Goal: Information Seeking & Learning: Learn about a topic

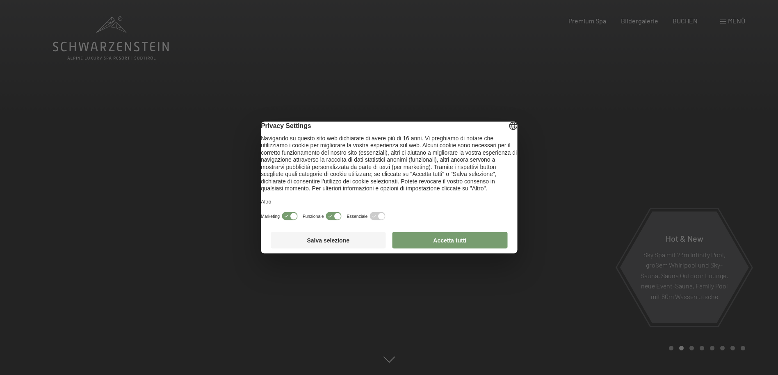
click at [423, 244] on button "Accetta tutti" at bounding box center [449, 240] width 115 height 16
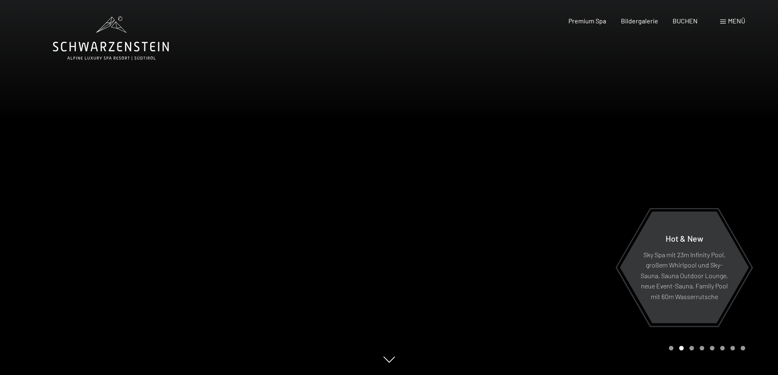
click at [391, 362] on icon at bounding box center [388, 359] width 11 height 6
click at [335, 232] on div at bounding box center [194, 187] width 389 height 375
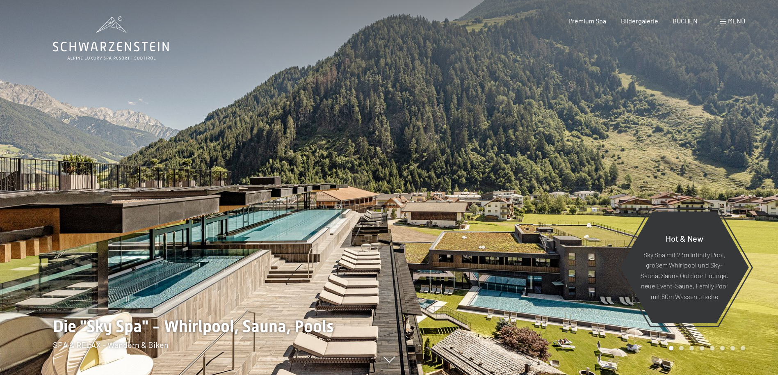
click at [409, 209] on div at bounding box center [583, 187] width 389 height 375
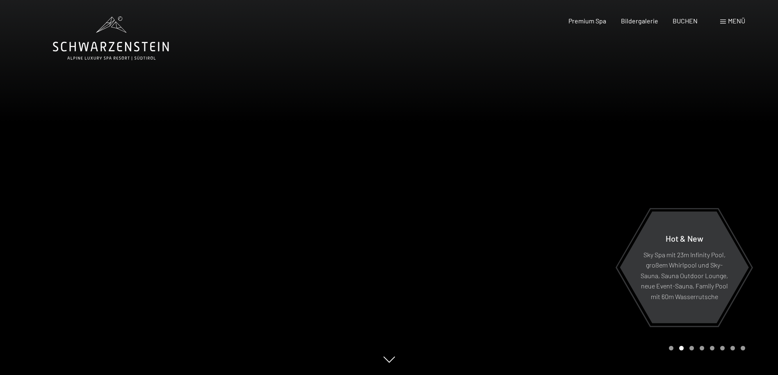
click at [520, 222] on div at bounding box center [583, 187] width 389 height 375
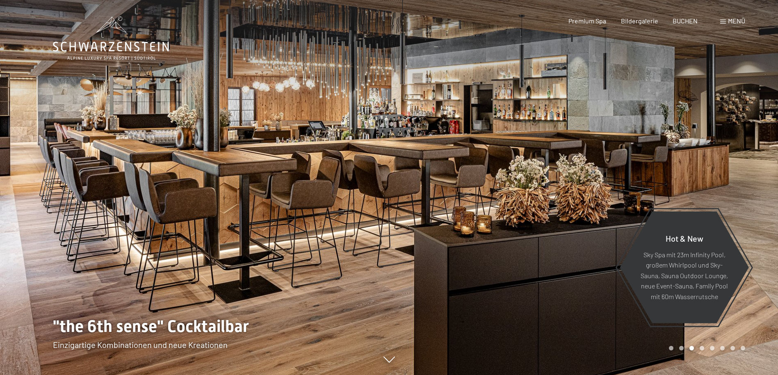
click at [447, 228] on div at bounding box center [583, 187] width 389 height 375
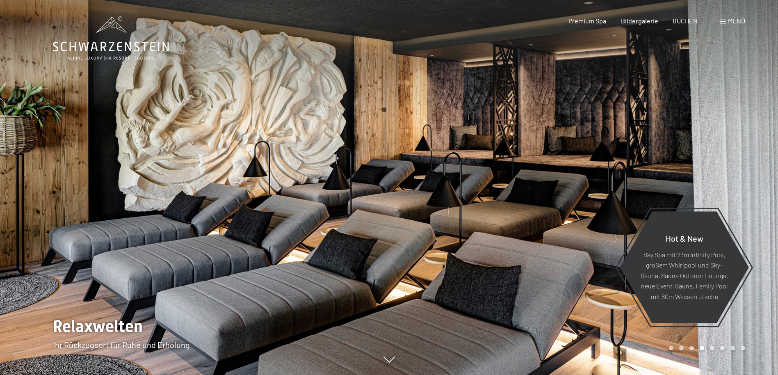
click at [731, 21] on span "Menü" at bounding box center [736, 21] width 17 height 8
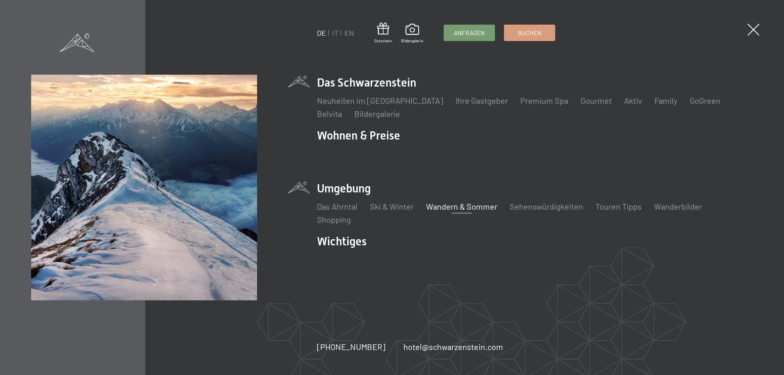
click at [461, 205] on link "Wandern & Sommer" at bounding box center [461, 206] width 71 height 10
click at [549, 205] on link "Sehenswürdigkeiten" at bounding box center [546, 206] width 73 height 10
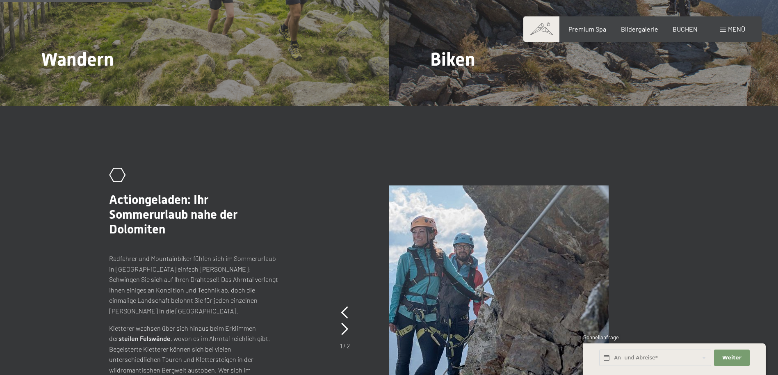
scroll to position [1202, 0]
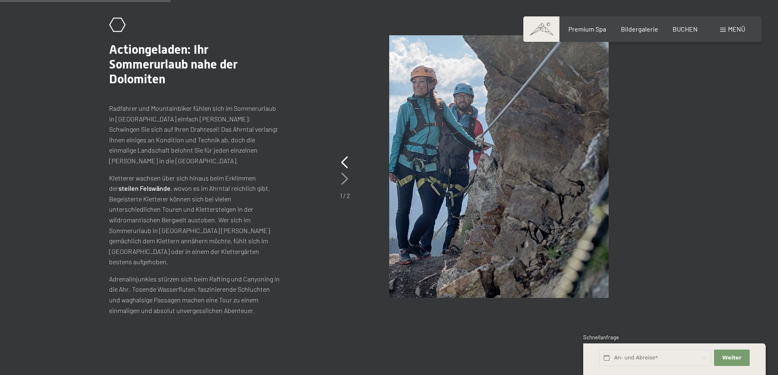
click at [343, 173] on icon at bounding box center [344, 179] width 7 height 12
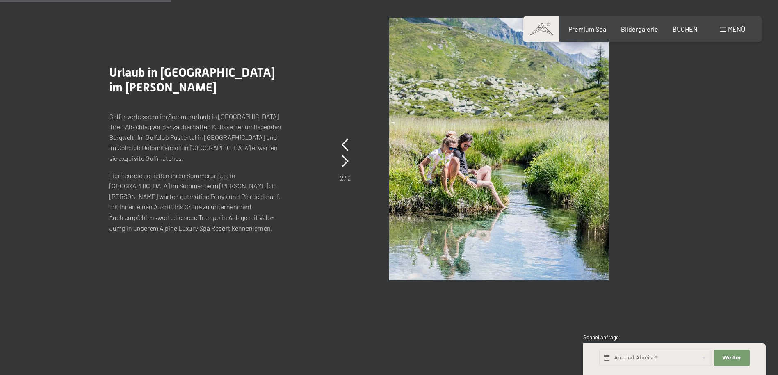
click at [501, 121] on img at bounding box center [498, 149] width 219 height 262
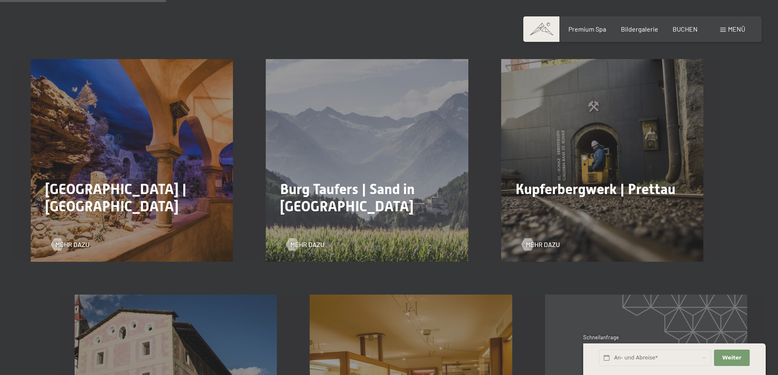
scroll to position [451, 0]
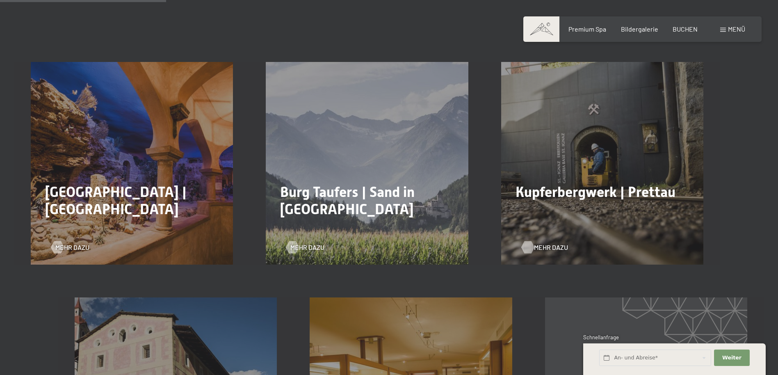
click at [535, 243] on span "Mehr dazu" at bounding box center [551, 247] width 34 height 9
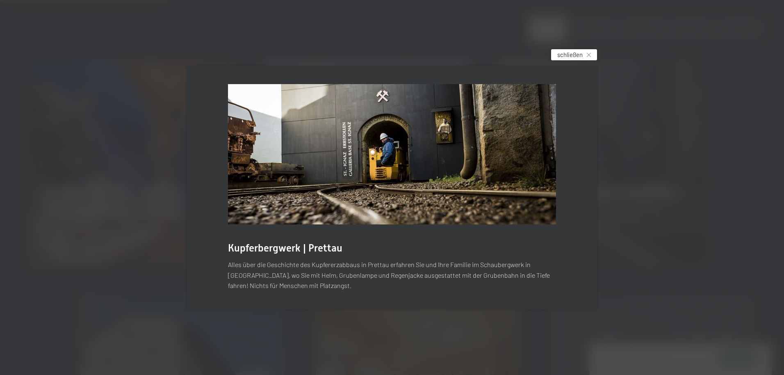
click at [573, 55] on span "schließen" at bounding box center [569, 54] width 25 height 9
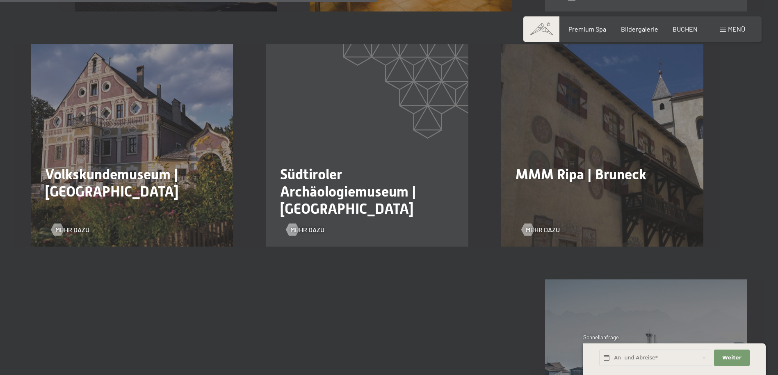
scroll to position [1052, 0]
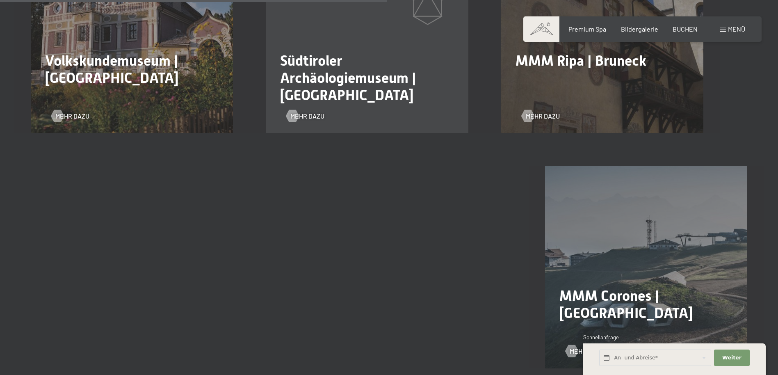
click at [625, 260] on div "MMM Corones | Kronplatz Mehr dazu" at bounding box center [645, 267] width 235 height 202
click at [736, 360] on span "Weiter" at bounding box center [731, 357] width 19 height 7
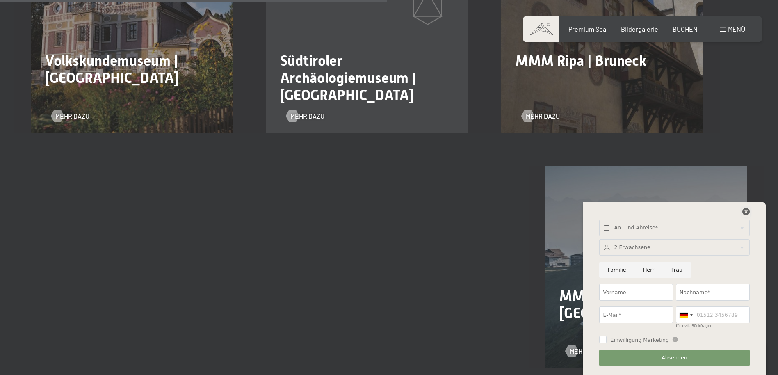
click at [744, 212] on icon at bounding box center [745, 211] width 7 height 7
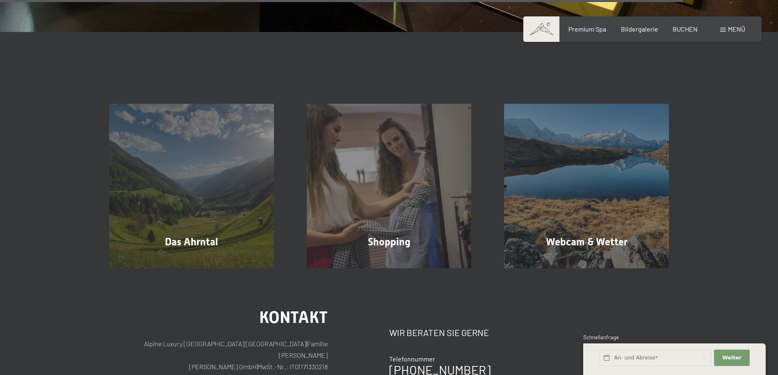
scroll to position [1815, 0]
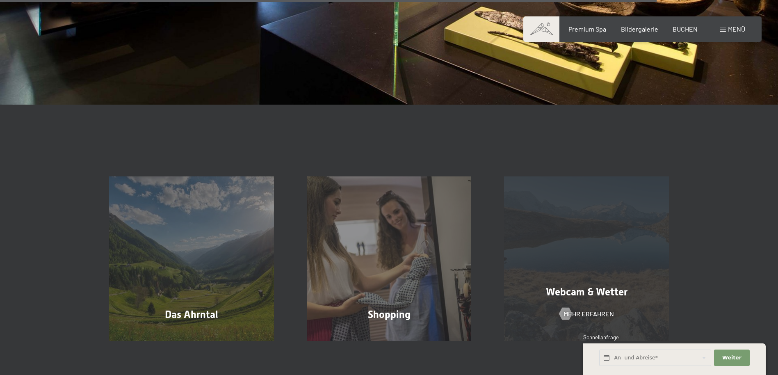
click at [593, 286] on span "Webcam & Wetter" at bounding box center [587, 292] width 82 height 12
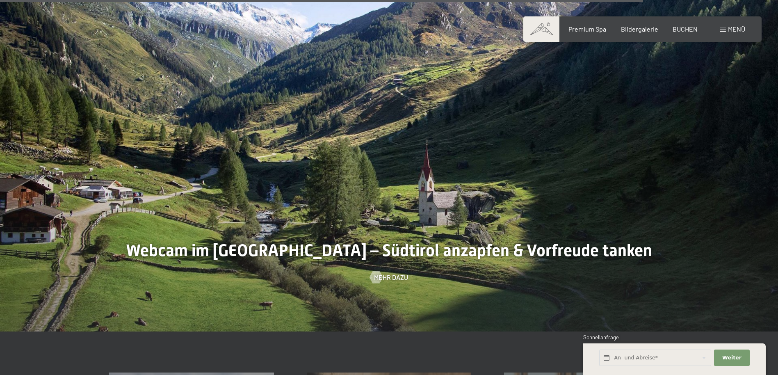
scroll to position [2405, 0]
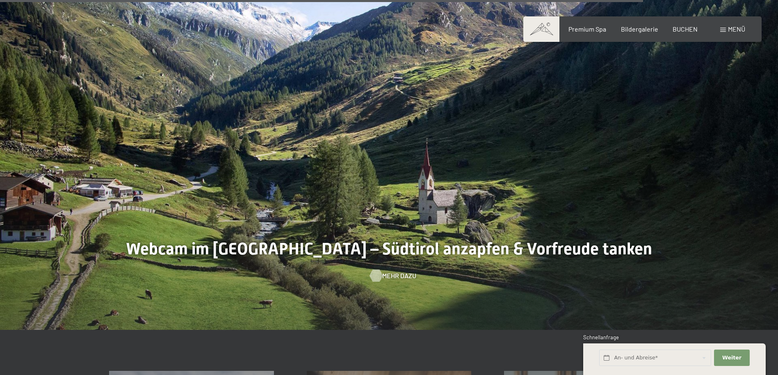
click at [394, 274] on span "Mehr dazu" at bounding box center [399, 275] width 34 height 9
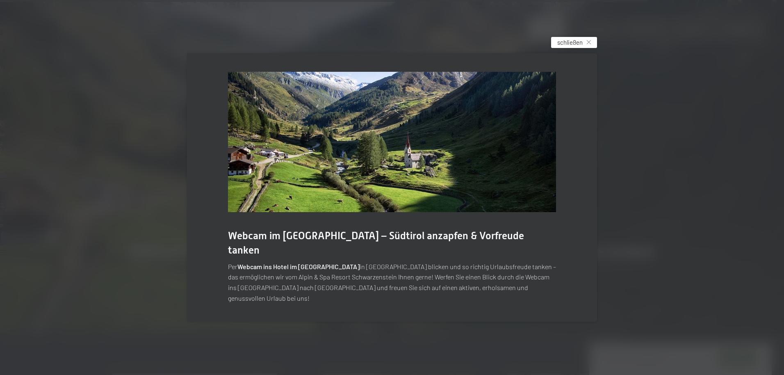
click at [569, 47] on span "schließen" at bounding box center [569, 42] width 25 height 9
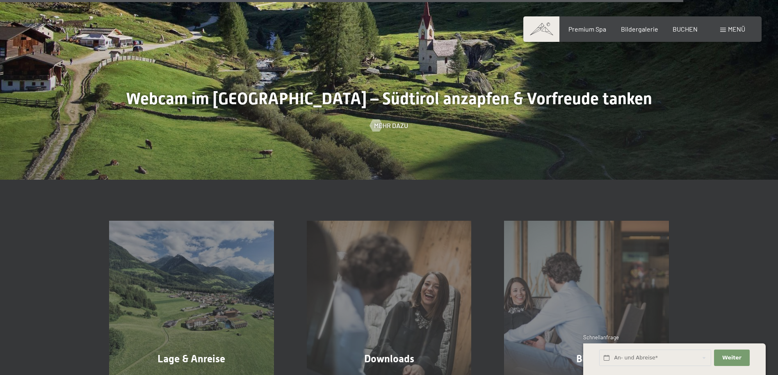
scroll to position [2706, 0]
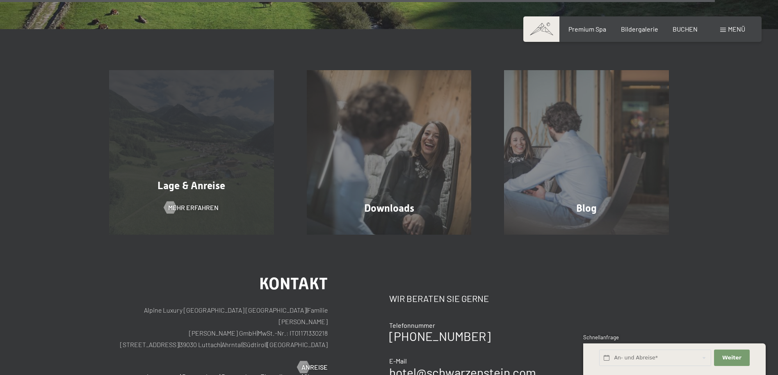
click at [197, 182] on span "Lage & Anreise" at bounding box center [191, 186] width 68 height 12
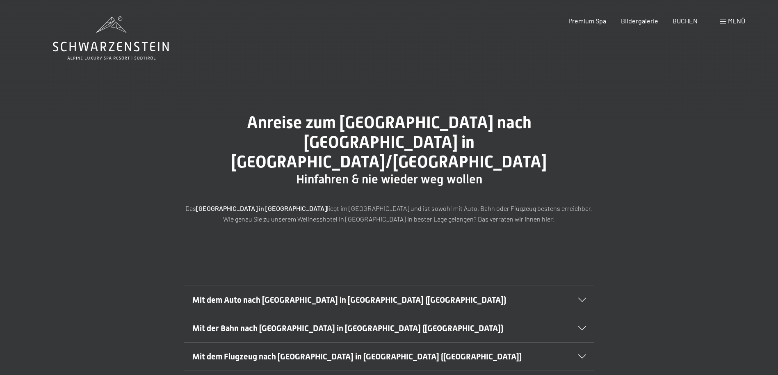
click at [580, 298] on icon at bounding box center [582, 300] width 8 height 4
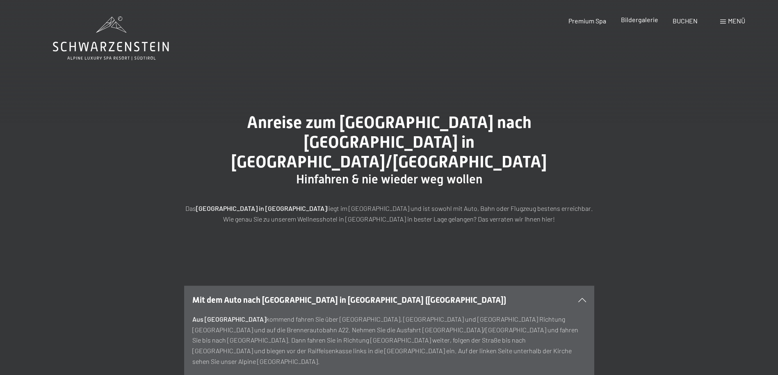
click at [638, 19] on span "Bildergalerie" at bounding box center [639, 20] width 37 height 8
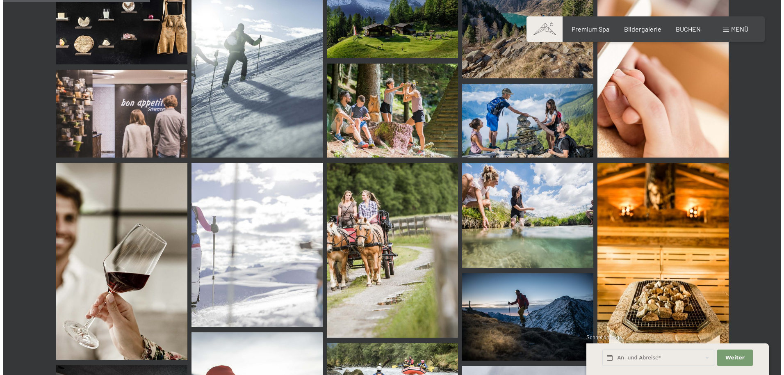
scroll to position [2255, 0]
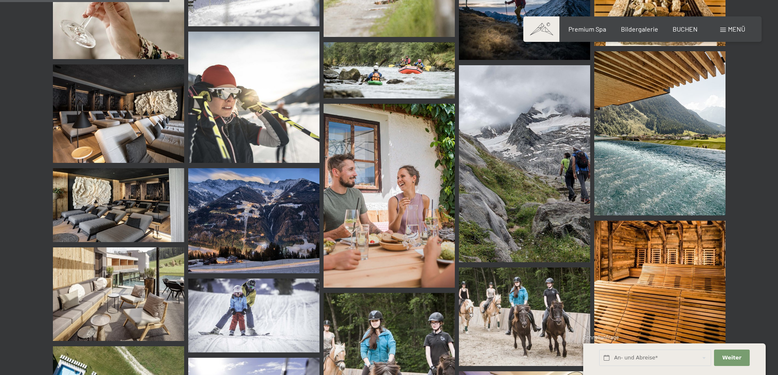
click at [729, 28] on span "Menü" at bounding box center [736, 29] width 17 height 8
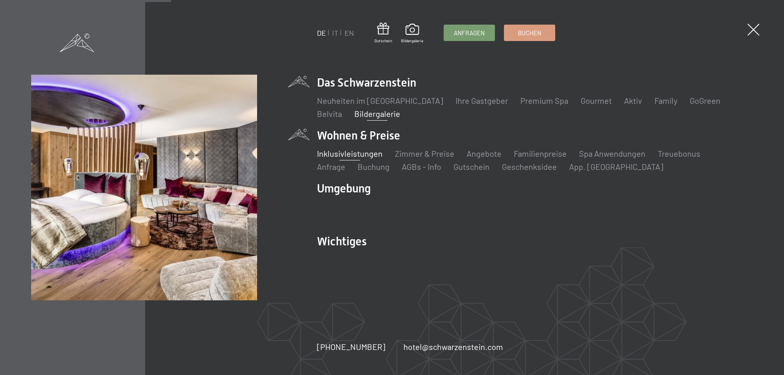
click at [369, 155] on link "Inklusivleistungen" at bounding box center [350, 153] width 66 height 10
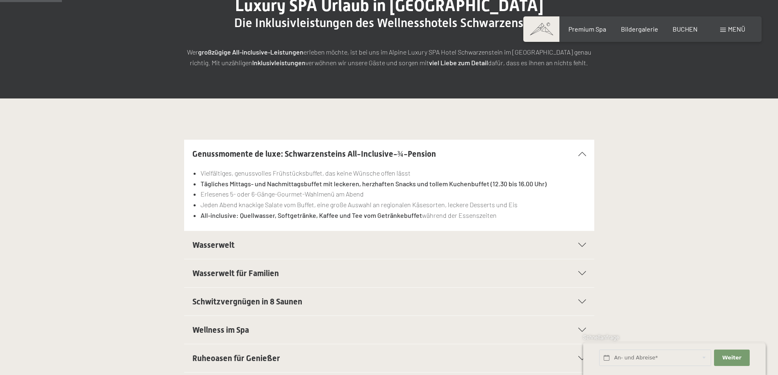
scroll to position [150, 0]
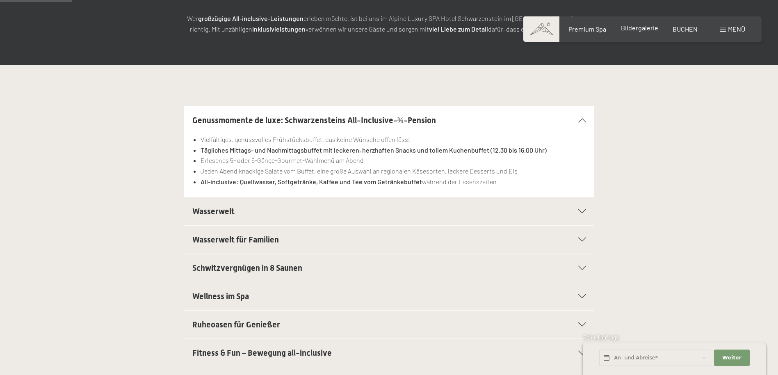
click at [629, 28] on span "Bildergalerie" at bounding box center [639, 28] width 37 height 8
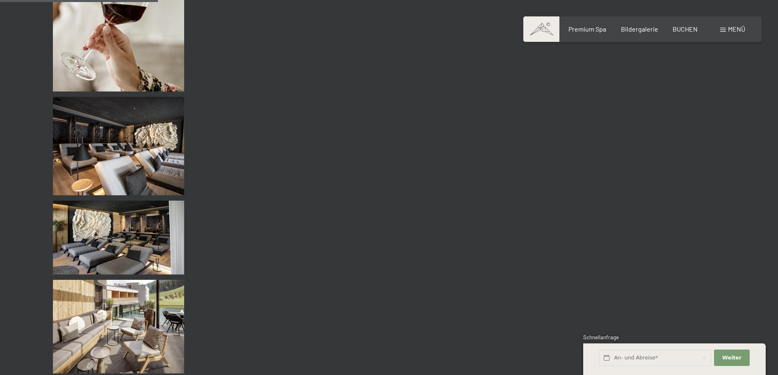
scroll to position [2255, 0]
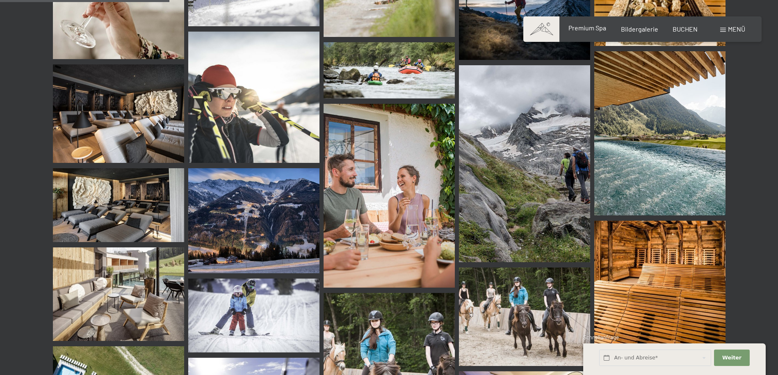
click at [593, 30] on span "Premium Spa" at bounding box center [587, 28] width 38 height 8
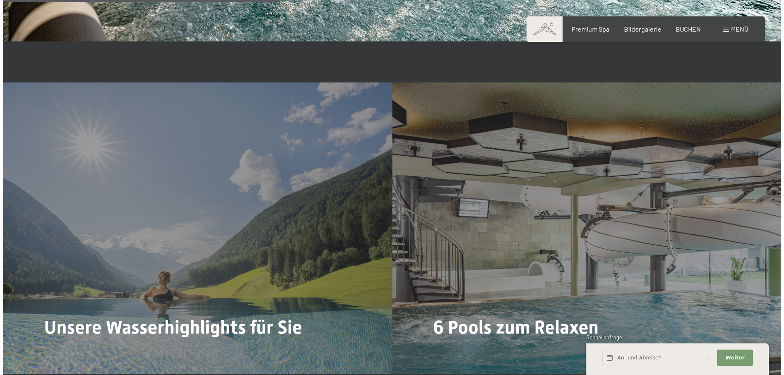
scroll to position [2310, 0]
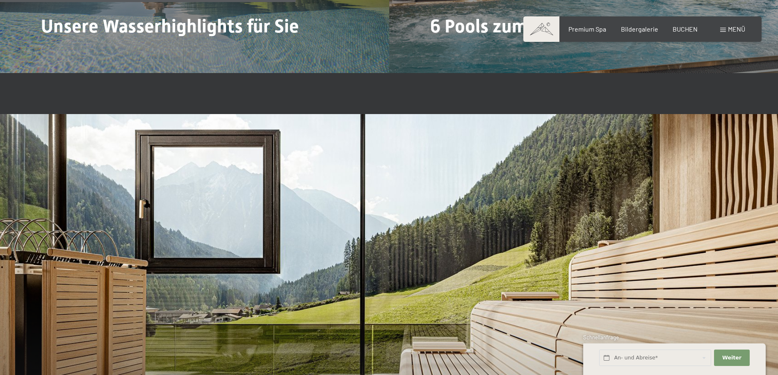
click at [74, 50] on span "Mehr dazu" at bounding box center [62, 54] width 34 height 9
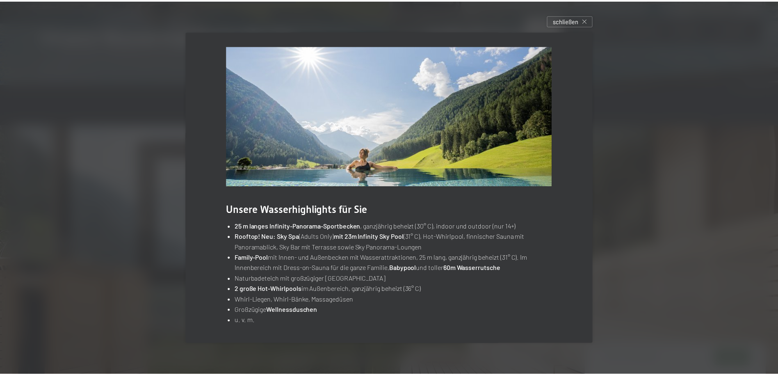
scroll to position [4, 0]
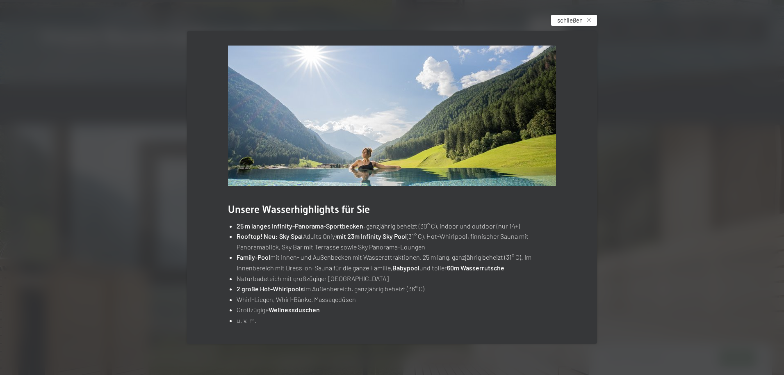
click at [591, 20] on icon at bounding box center [589, 20] width 4 height 4
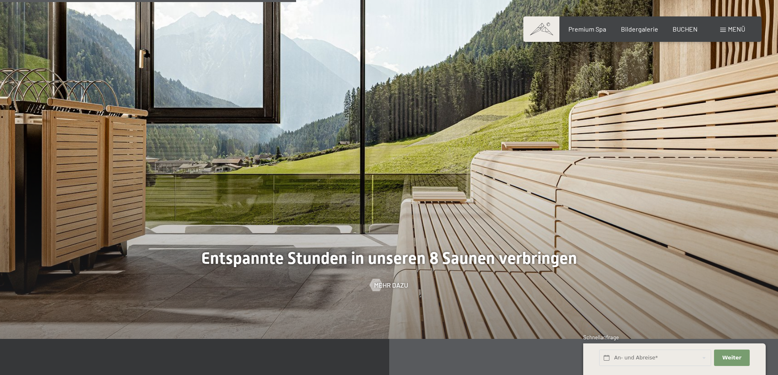
scroll to position [2310, 0]
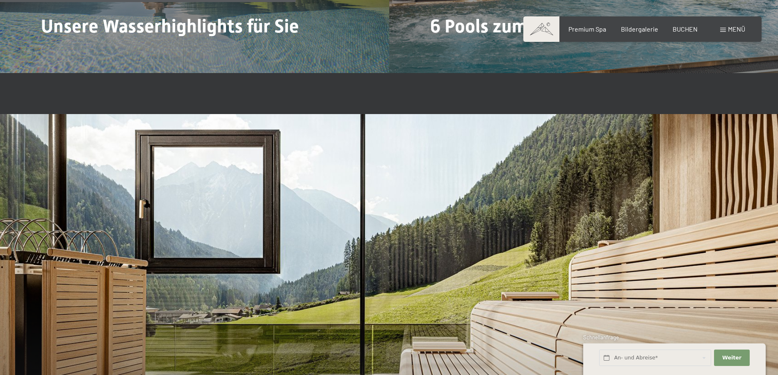
click at [726, 27] on div "Menü" at bounding box center [732, 29] width 25 height 9
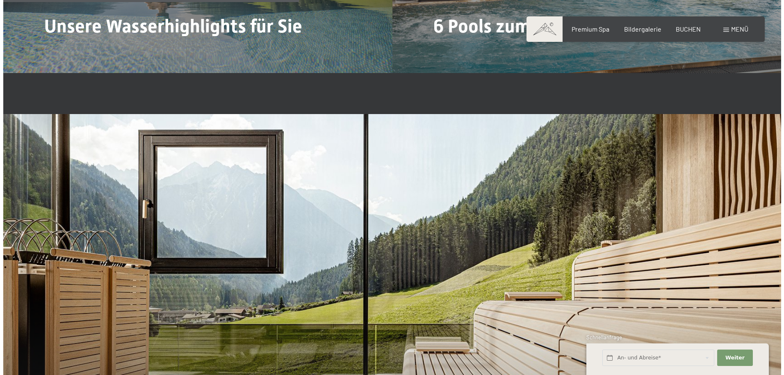
scroll to position [2318, 0]
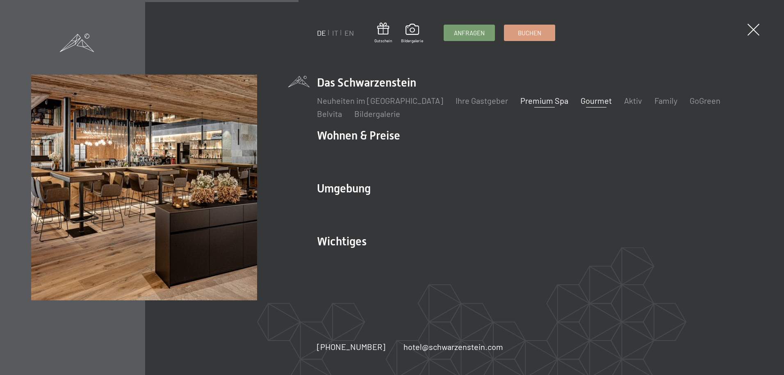
click at [581, 101] on link "Gourmet" at bounding box center [596, 101] width 31 height 10
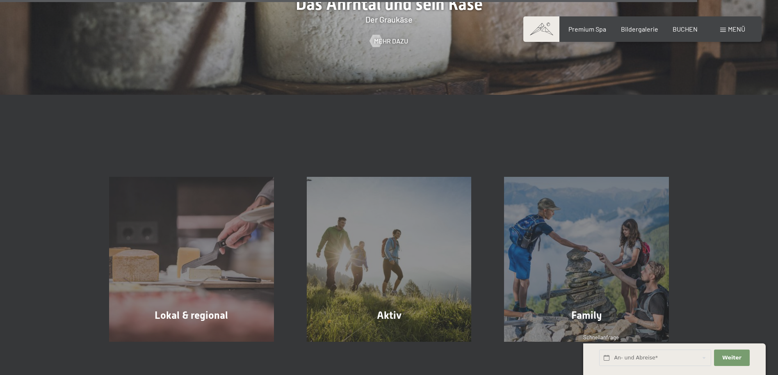
scroll to position [2856, 0]
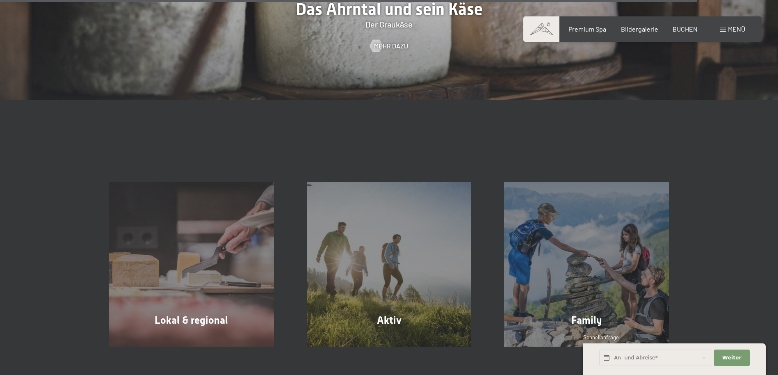
click at [728, 28] on span "Menü" at bounding box center [736, 29] width 17 height 8
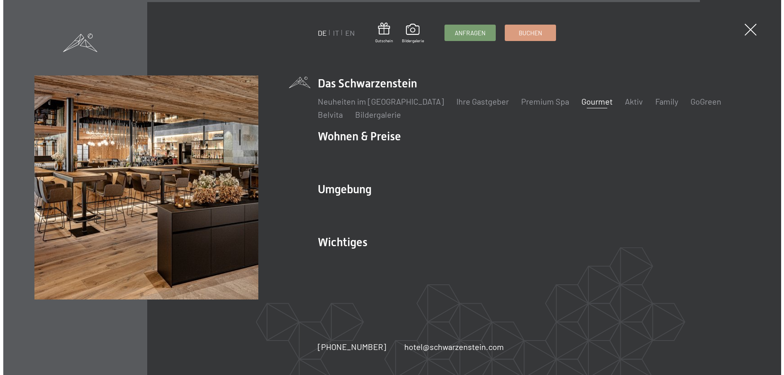
scroll to position [2864, 0]
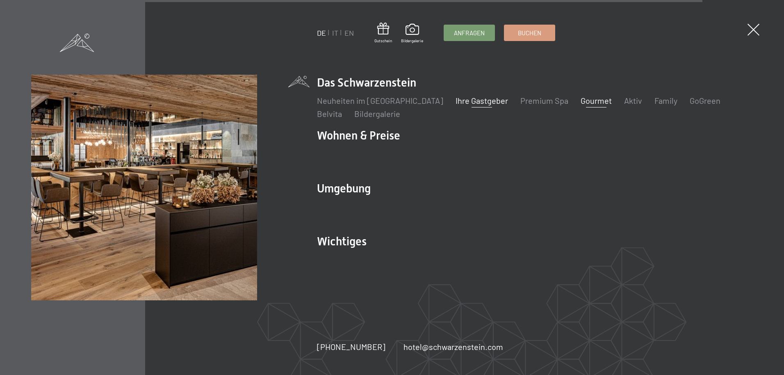
click at [459, 99] on link "Ihre Gastgeber" at bounding box center [481, 101] width 52 height 10
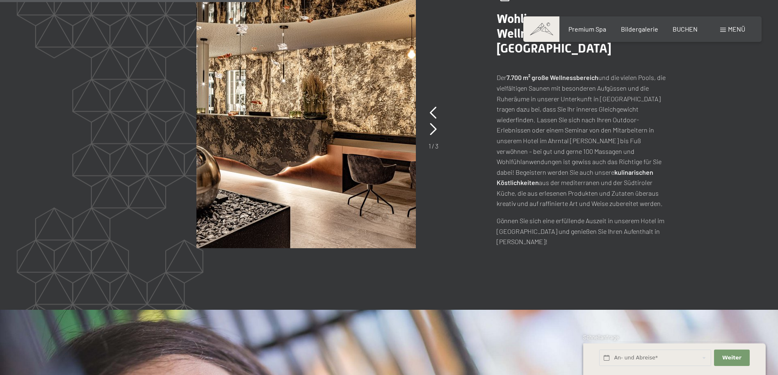
scroll to position [902, 0]
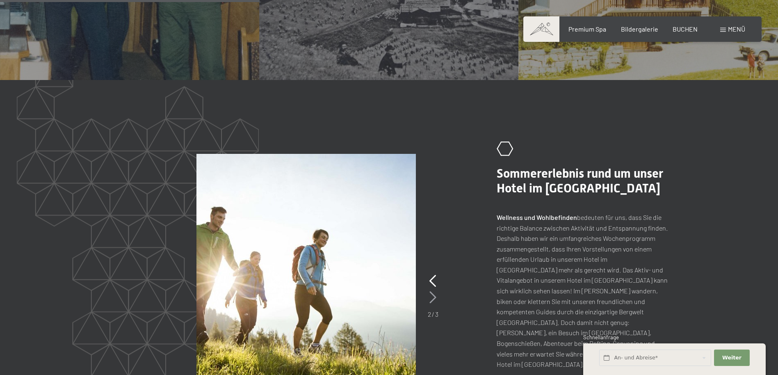
click at [433, 291] on icon at bounding box center [432, 297] width 7 height 12
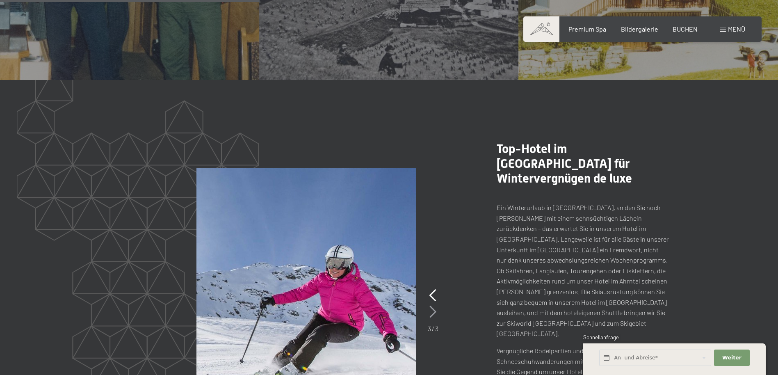
click at [433, 305] on icon at bounding box center [432, 311] width 7 height 12
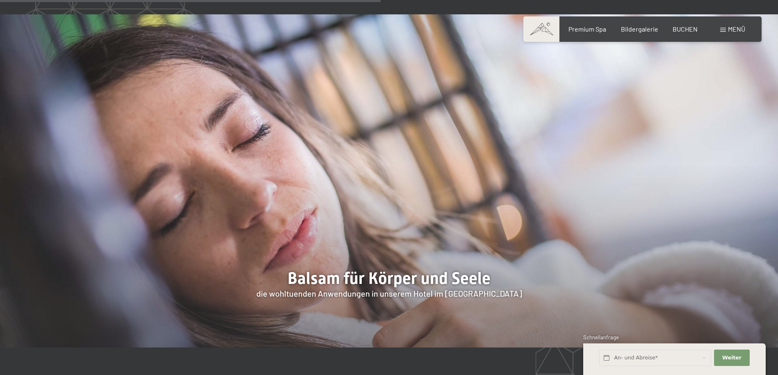
scroll to position [1653, 0]
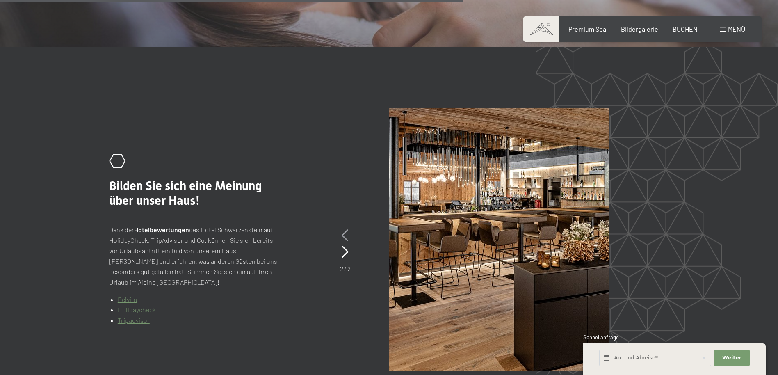
click at [344, 229] on icon at bounding box center [344, 235] width 7 height 12
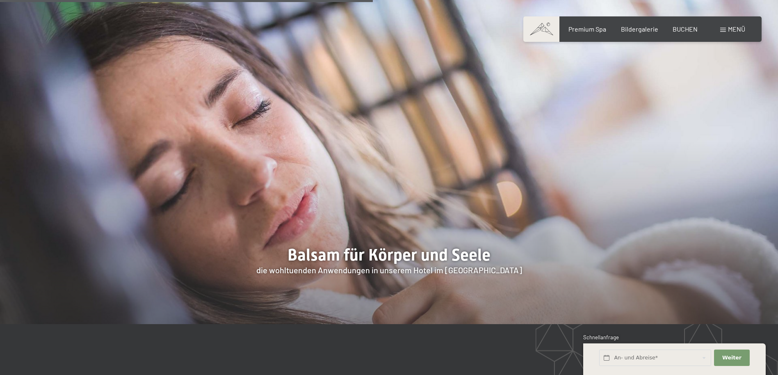
scroll to position [1390, 0]
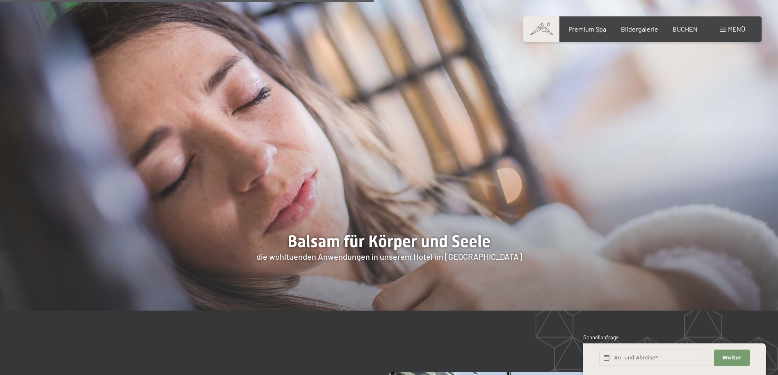
click at [722, 27] on div "Menü" at bounding box center [732, 29] width 25 height 9
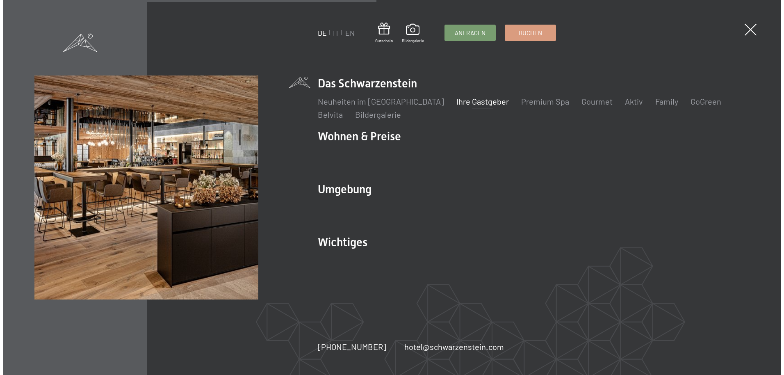
scroll to position [1392, 0]
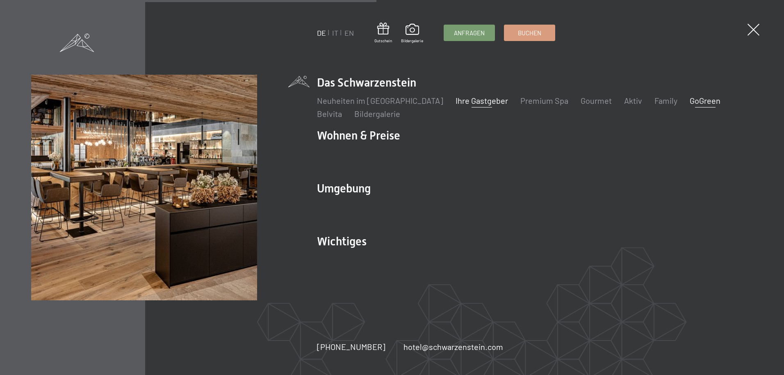
click at [690, 100] on link "GoGreen" at bounding box center [705, 101] width 31 height 10
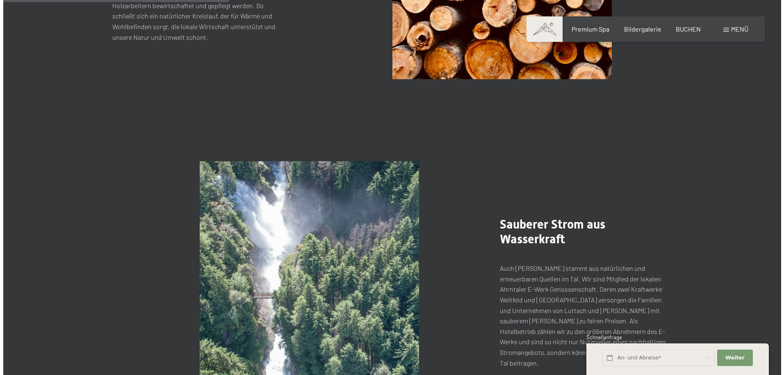
scroll to position [451, 0]
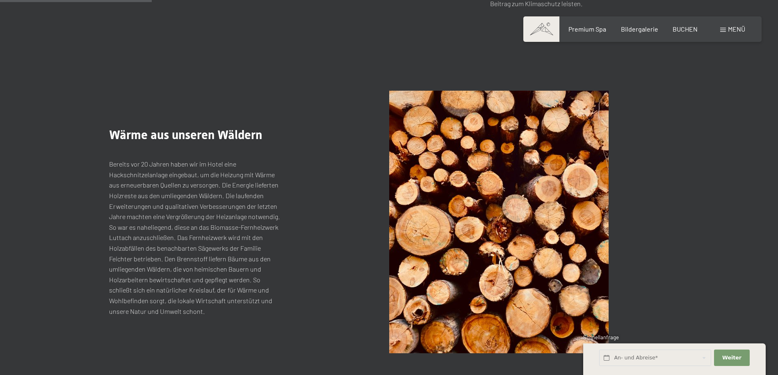
click at [724, 30] on span at bounding box center [723, 30] width 6 height 4
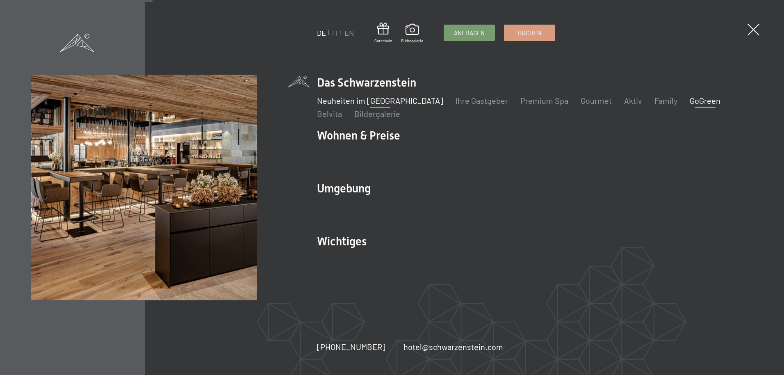
click at [396, 100] on link "Neuheiten im [GEOGRAPHIC_DATA]" at bounding box center [380, 101] width 126 height 10
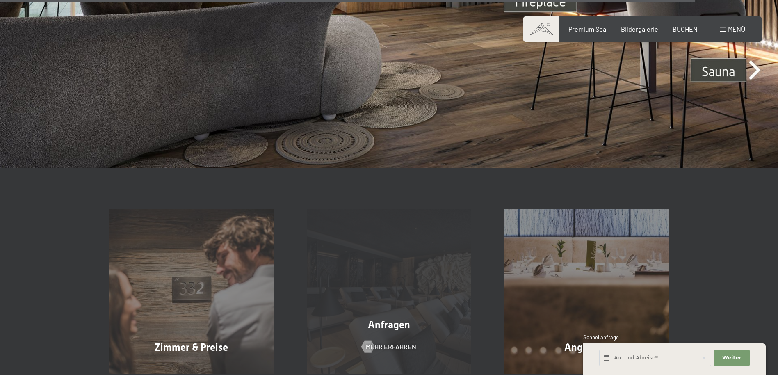
scroll to position [3013, 0]
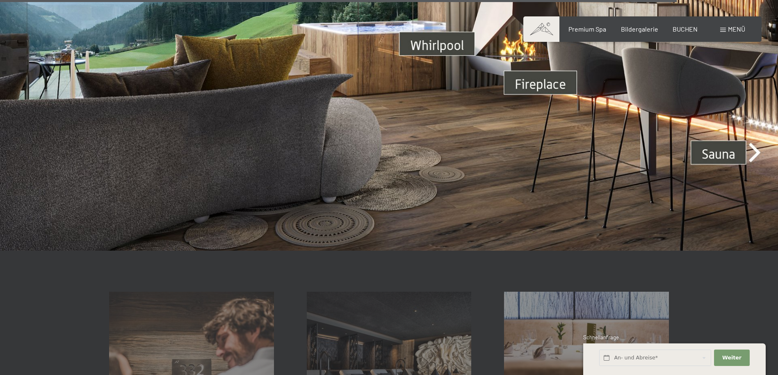
click at [553, 76] on img at bounding box center [389, 31] width 778 height 437
click at [752, 144] on img at bounding box center [389, 31] width 778 height 437
click at [755, 138] on img at bounding box center [389, 31] width 778 height 437
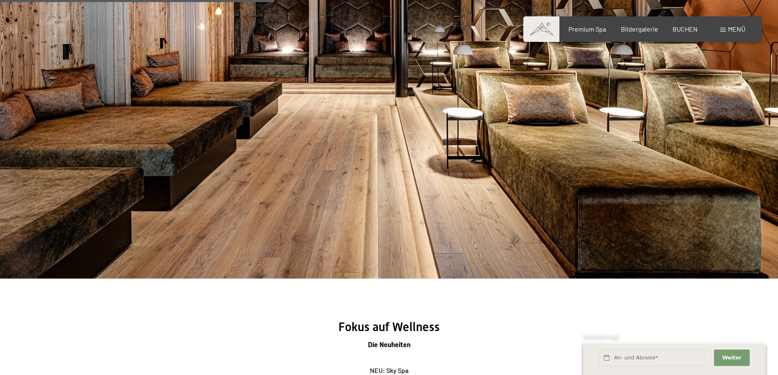
scroll to position [1360, 0]
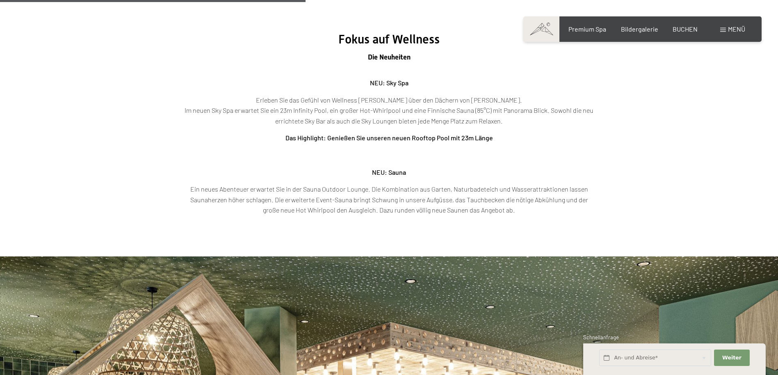
click at [542, 30] on span at bounding box center [541, 28] width 36 height 25
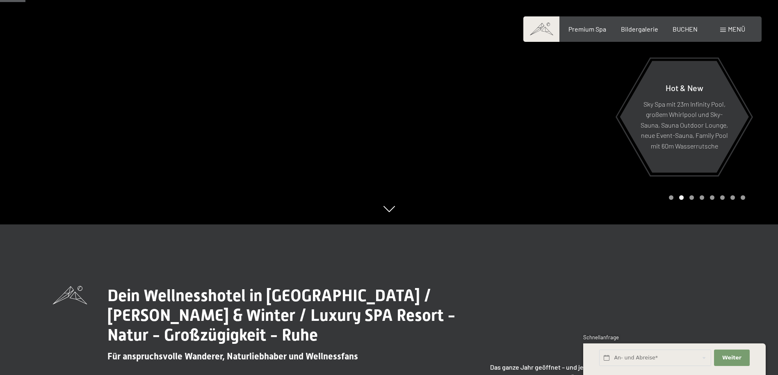
scroll to position [150, 0]
click at [394, 214] on div at bounding box center [583, 37] width 389 height 375
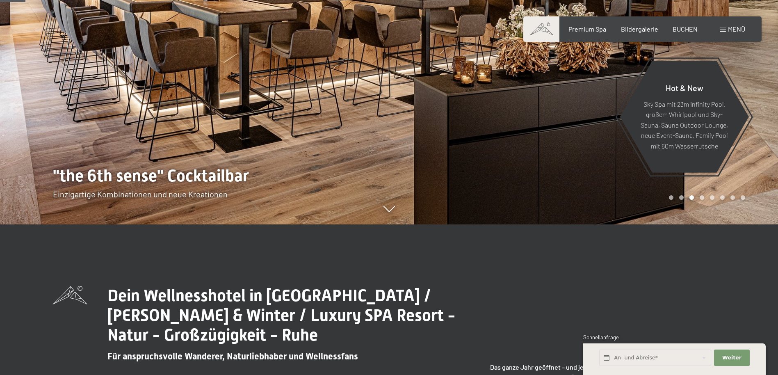
click at [392, 224] on div "Hot & New Sky Spa mit 23m Infinity Pool, großem Whirlpool und Sky-Sauna, Sauna …" at bounding box center [389, 224] width 672 height 0
click at [392, 212] on icon at bounding box center [388, 209] width 11 height 6
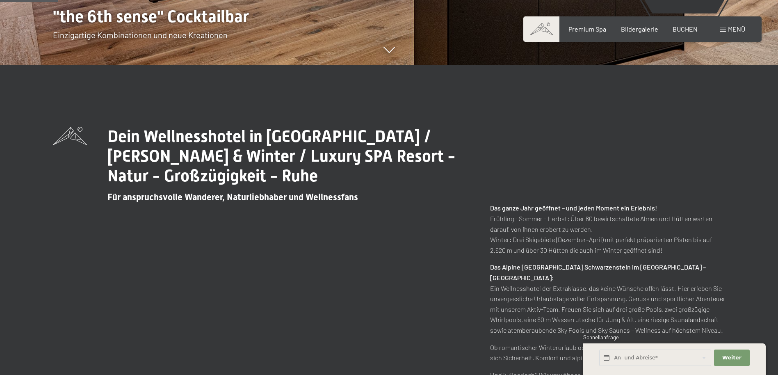
scroll to position [356, 0]
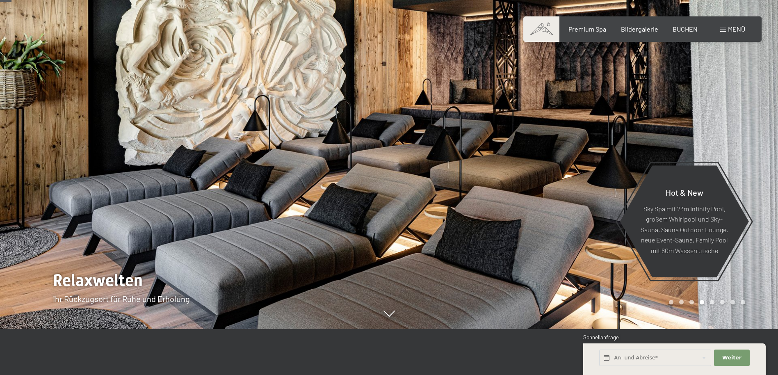
scroll to position [150, 0]
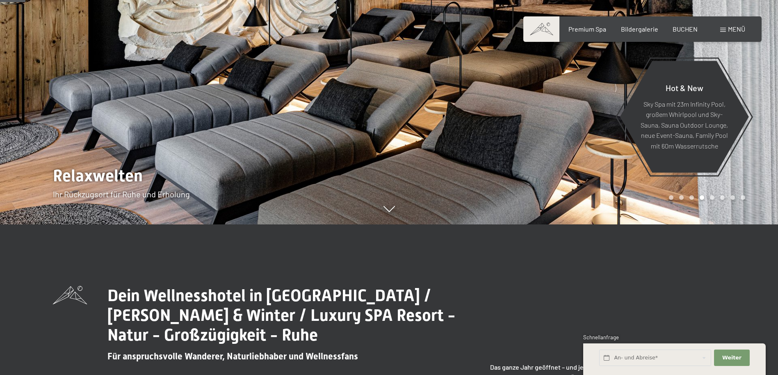
click at [390, 217] on div at bounding box center [583, 37] width 389 height 375
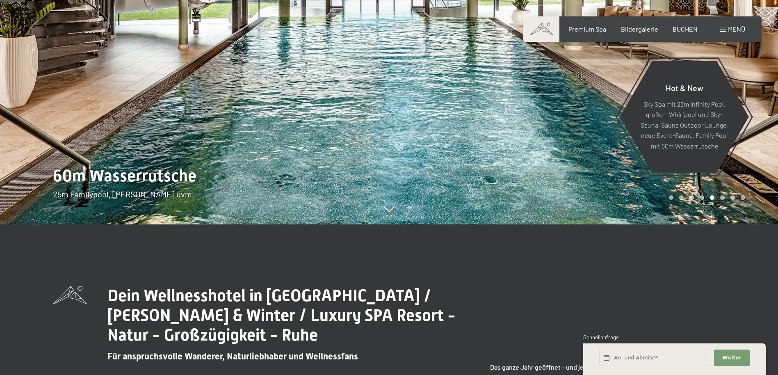
click at [394, 212] on icon at bounding box center [388, 209] width 11 height 6
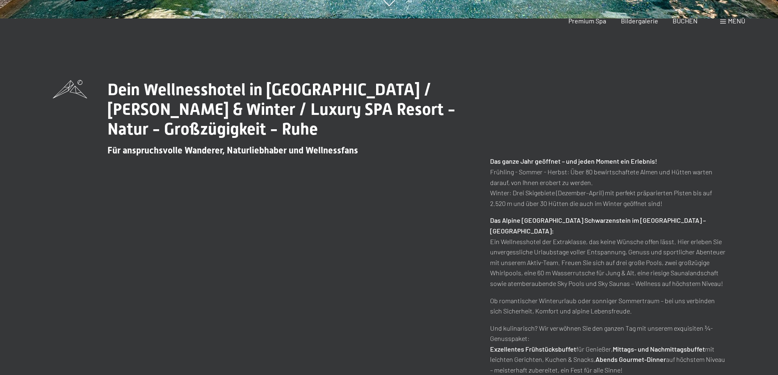
scroll to position [0, 0]
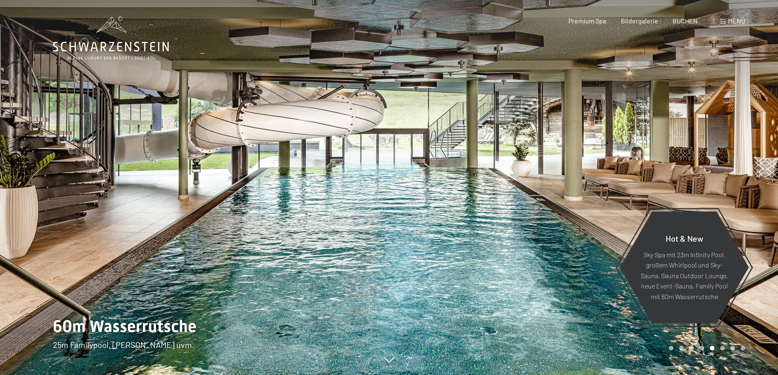
click at [394, 275] on div at bounding box center [583, 187] width 389 height 375
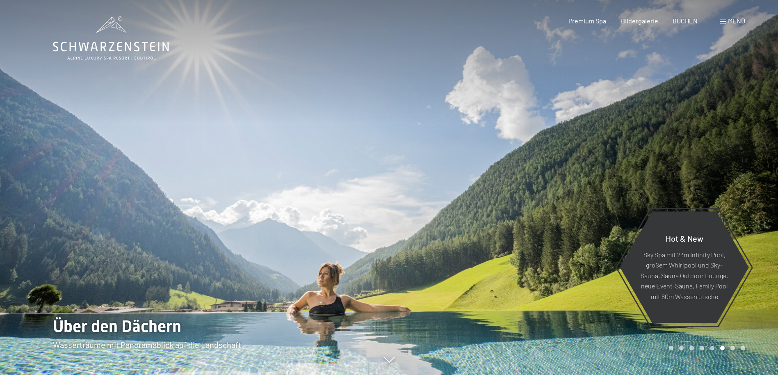
click at [420, 250] on div at bounding box center [583, 187] width 389 height 375
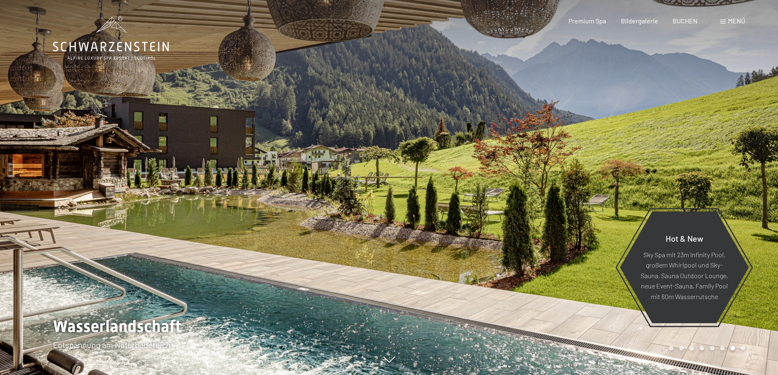
click at [420, 250] on div at bounding box center [583, 187] width 389 height 375
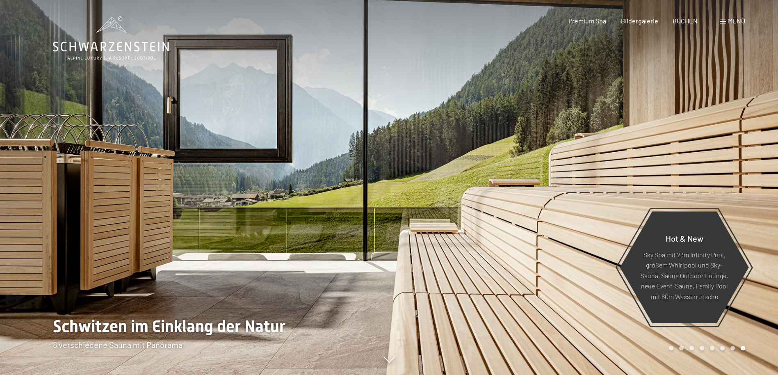
click at [420, 250] on div at bounding box center [583, 187] width 389 height 375
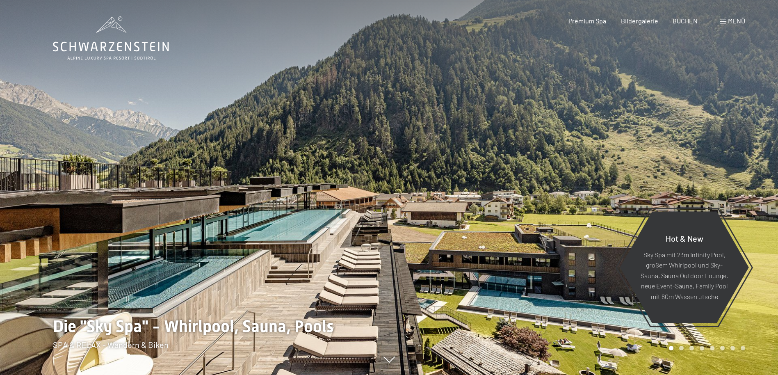
click at [420, 250] on div at bounding box center [583, 187] width 389 height 375
